Goal: Task Accomplishment & Management: Use online tool/utility

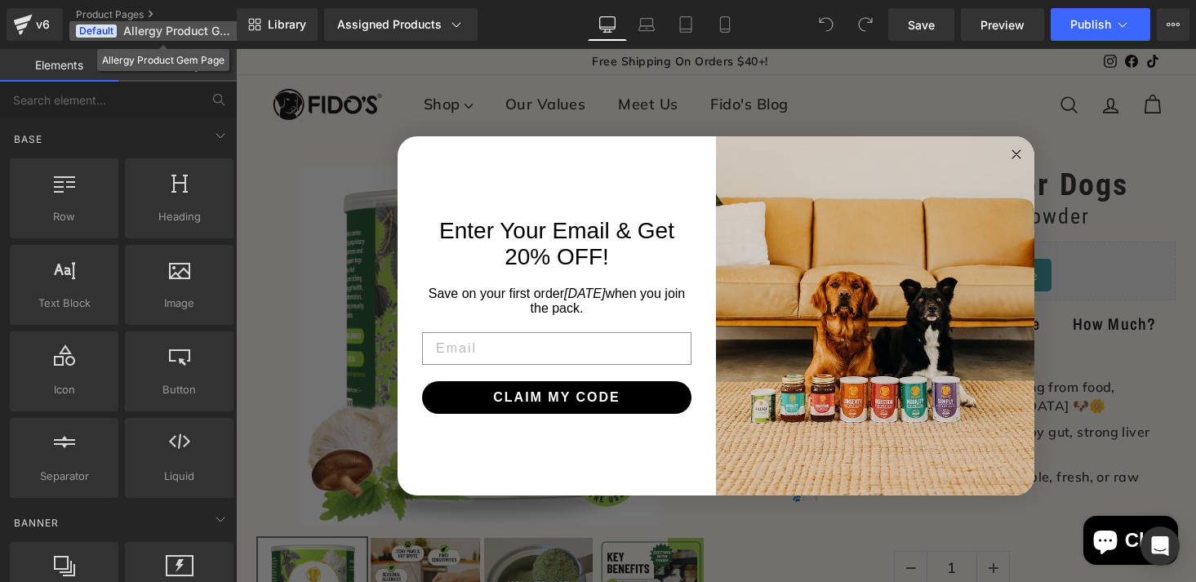
click at [163, 31] on span "Allergy Product Gem Page" at bounding box center [177, 30] width 109 height 13
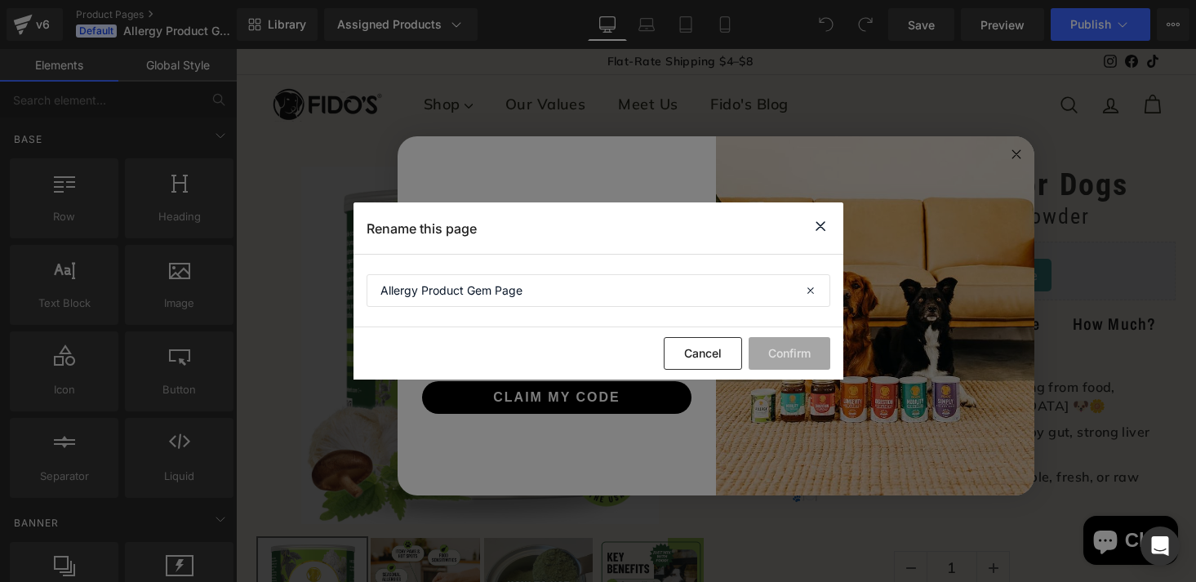
click at [820, 224] on icon at bounding box center [821, 226] width 20 height 20
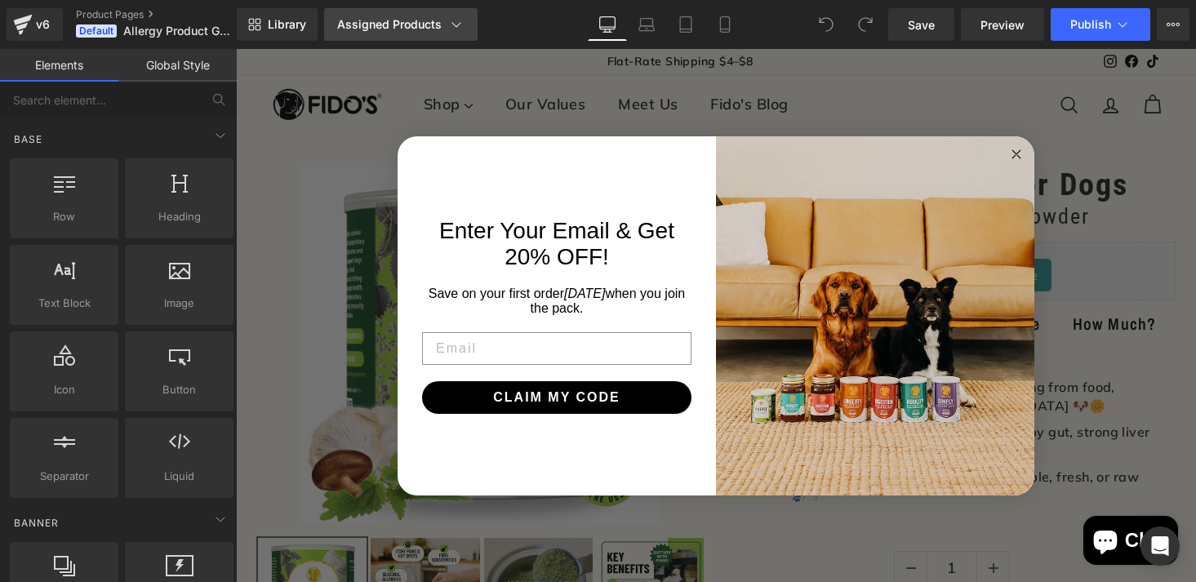
click at [452, 24] on icon at bounding box center [456, 24] width 9 height 5
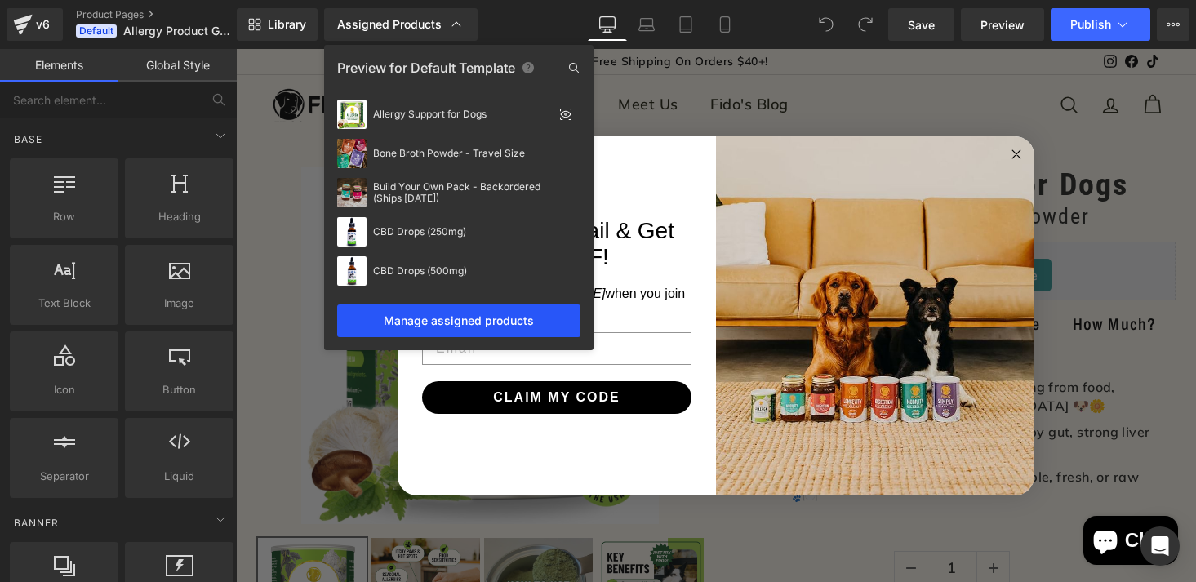
click at [424, 311] on div "Manage assigned products" at bounding box center [458, 320] width 243 height 33
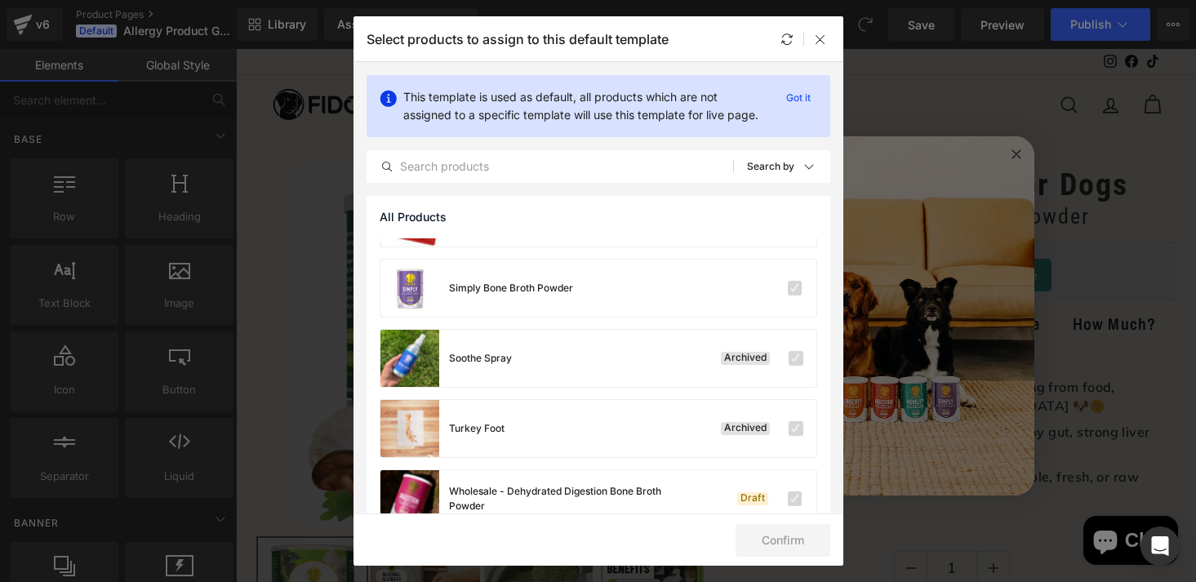
scroll to position [1945, 0]
click at [821, 34] on icon at bounding box center [820, 39] width 13 height 13
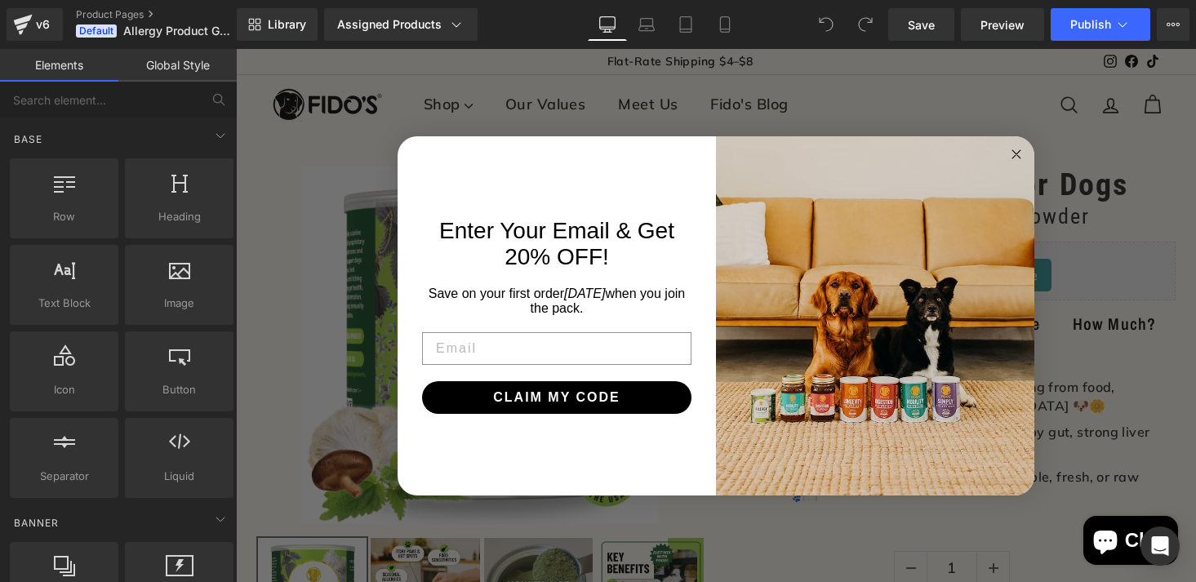
click at [1011, 153] on circle "Close dialog" at bounding box center [1016, 153] width 19 height 19
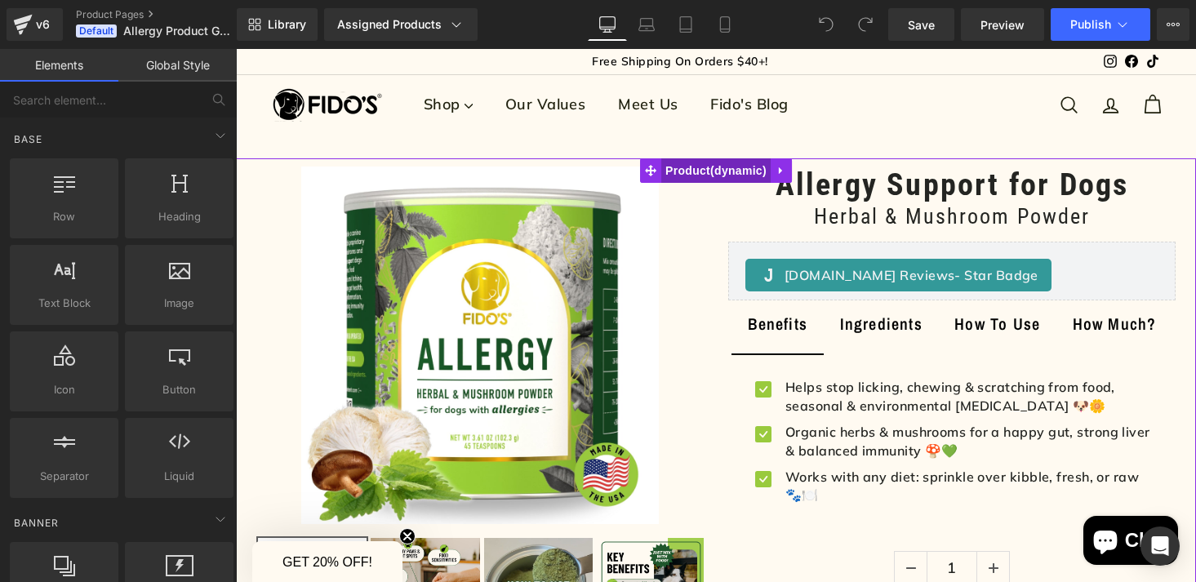
click at [718, 174] on span "Product" at bounding box center [715, 170] width 109 height 24
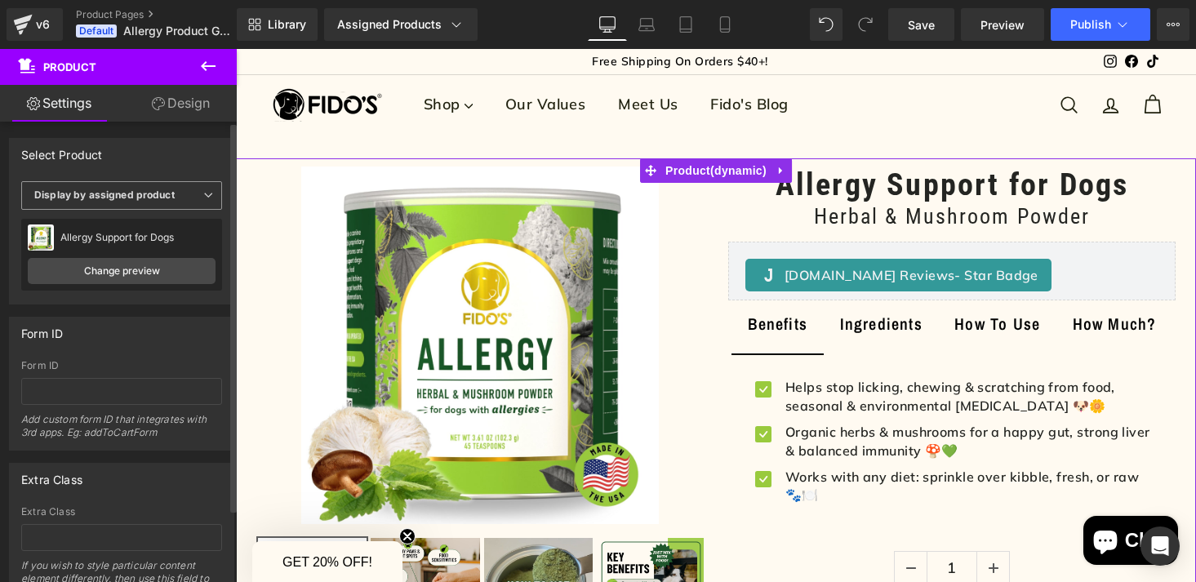
click at [123, 198] on b "Display by assigned product" at bounding box center [104, 195] width 140 height 12
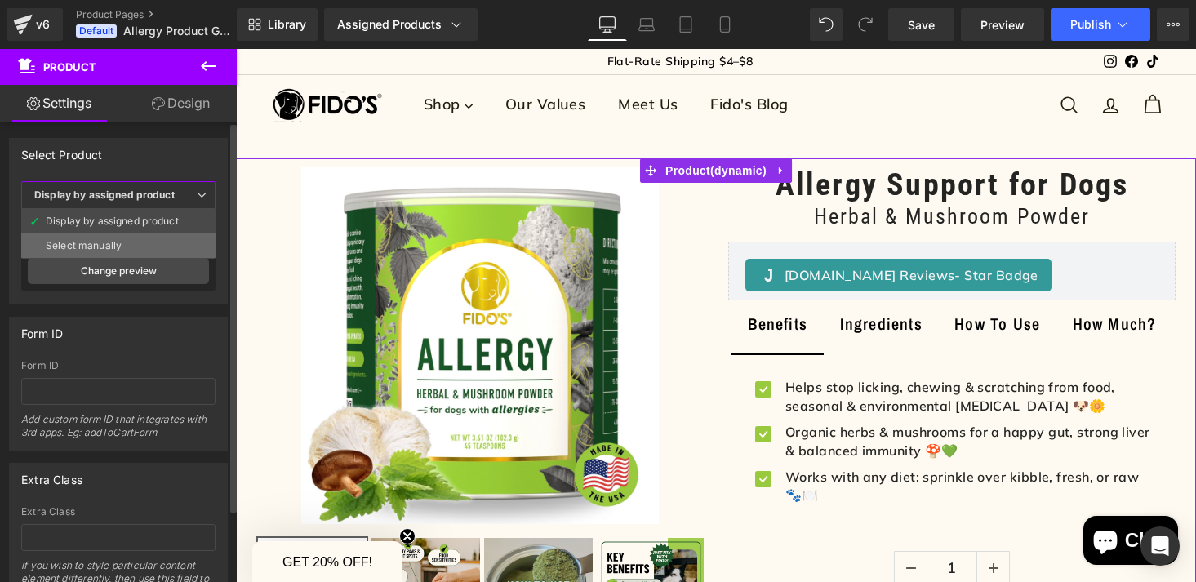
click at [114, 240] on div "Select manually" at bounding box center [84, 245] width 76 height 11
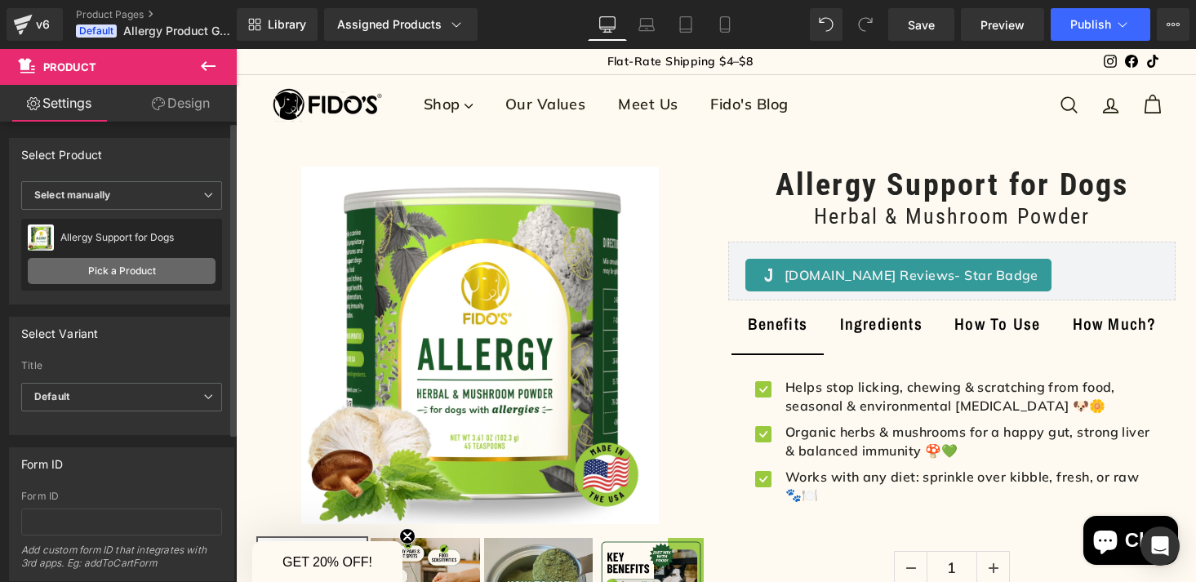
click at [129, 280] on link "Pick a Product" at bounding box center [122, 271] width 188 height 26
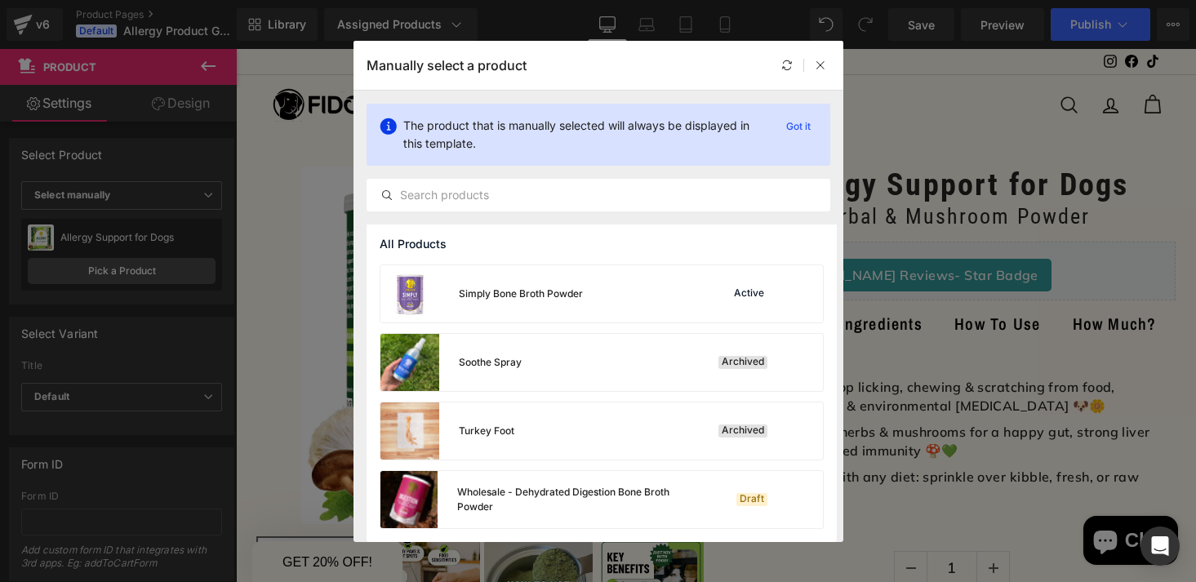
scroll to position [1711, 0]
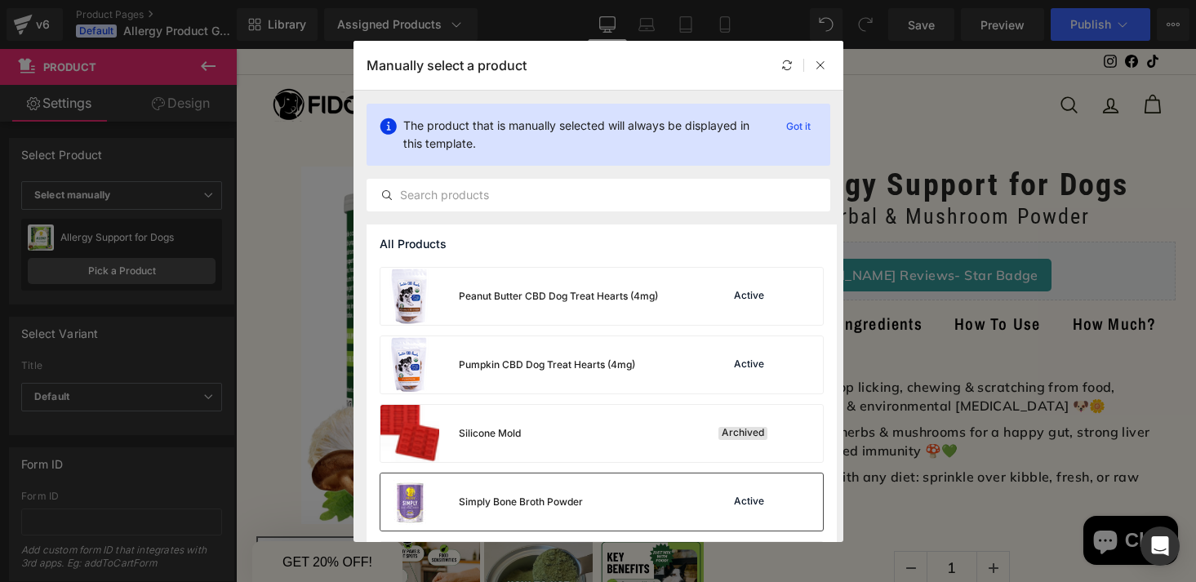
click at [538, 509] on div "Simply Bone Broth Powder" at bounding box center [521, 502] width 124 height 15
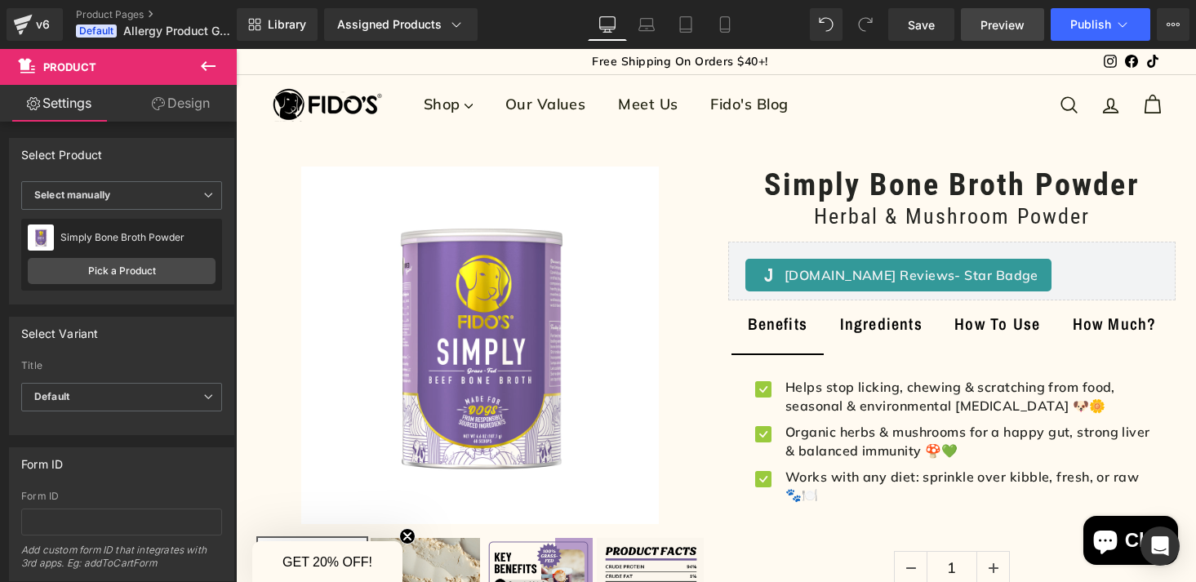
click at [1007, 30] on span "Preview" at bounding box center [1002, 24] width 44 height 17
